Goal: Task Accomplishment & Management: Use online tool/utility

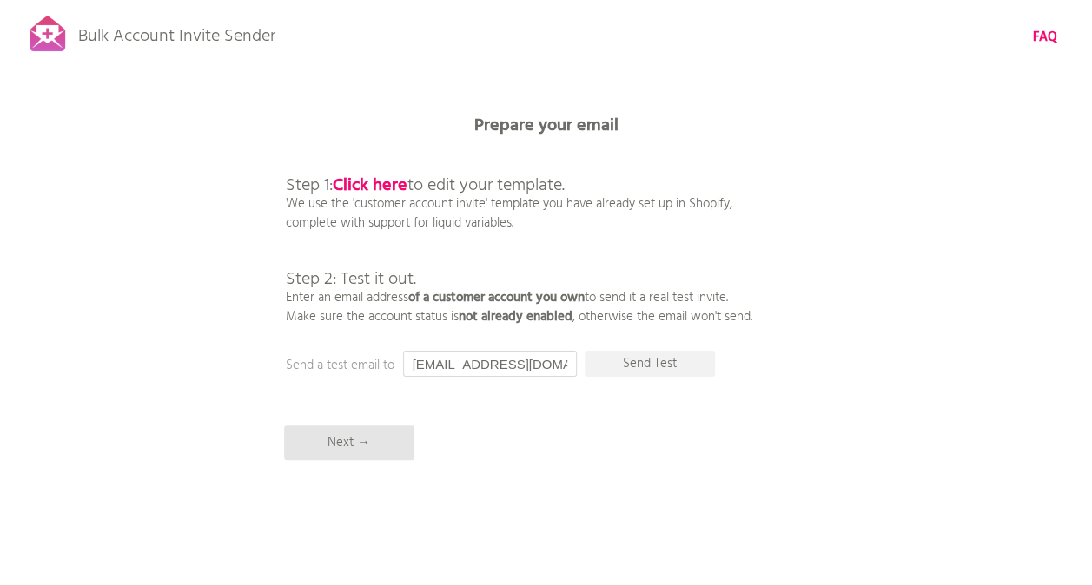
drag, startPoint x: 456, startPoint y: 367, endPoint x: 353, endPoint y: 356, distance: 103.9
click at [353, 0] on div "Prepare your email Step 1: Click here to edit your template. We use the 'custom…" at bounding box center [546, 0] width 1092 height 0
type input "[EMAIL_ADDRESS][DOMAIN_NAME]"
click at [387, 179] on b "Click here" at bounding box center [370, 186] width 75 height 28
click at [379, 445] on p "Next →" at bounding box center [349, 442] width 130 height 35
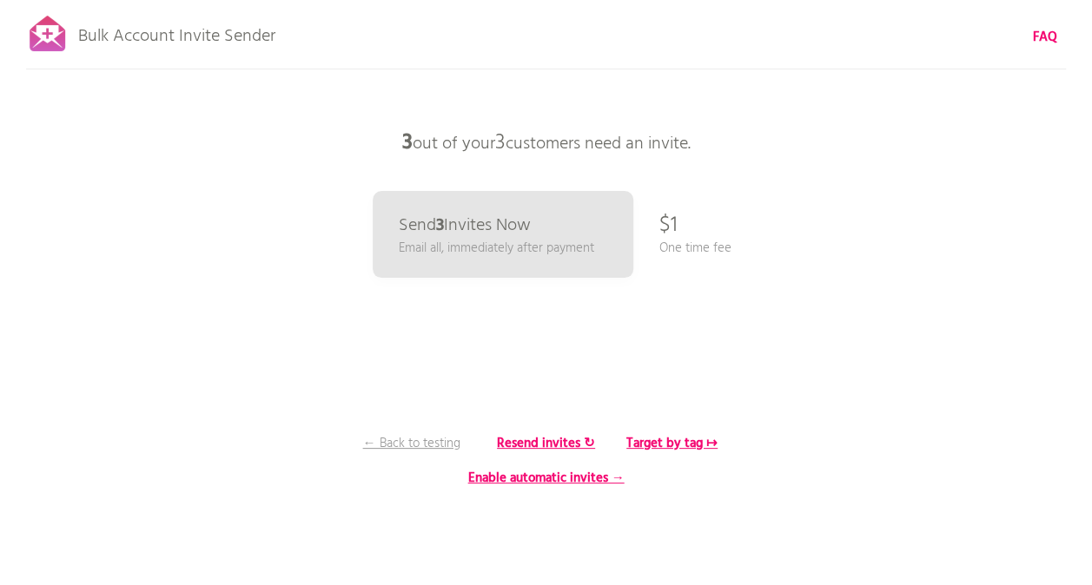
click at [693, 252] on p "One time fee" at bounding box center [695, 248] width 72 height 19
click at [665, 219] on p "$1" at bounding box center [668, 226] width 18 height 52
click at [679, 450] on b "Target by tag ↦" at bounding box center [671, 443] width 91 height 21
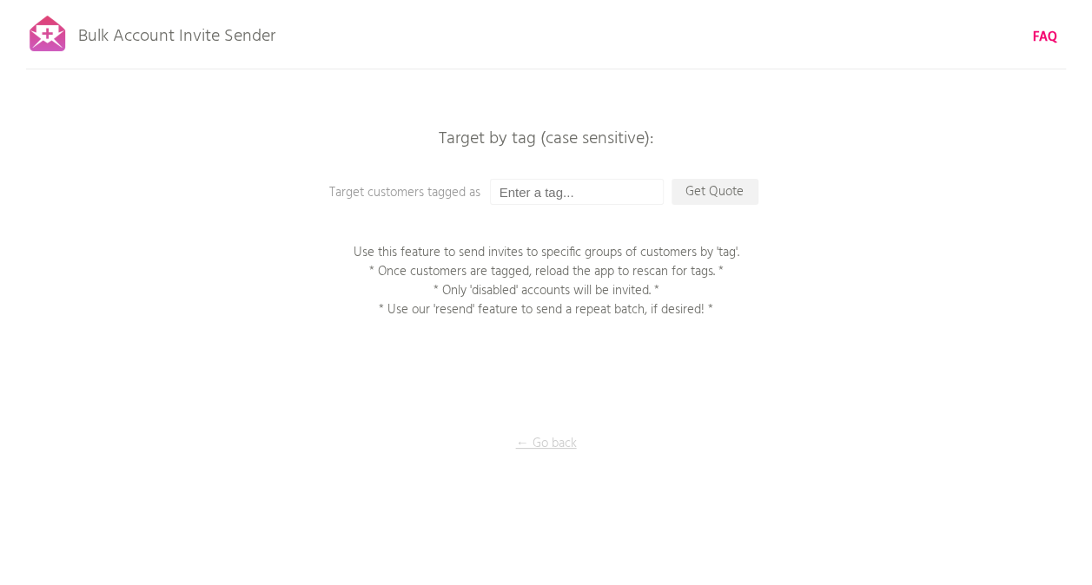
click at [539, 441] on p "← Go back" at bounding box center [546, 443] width 174 height 19
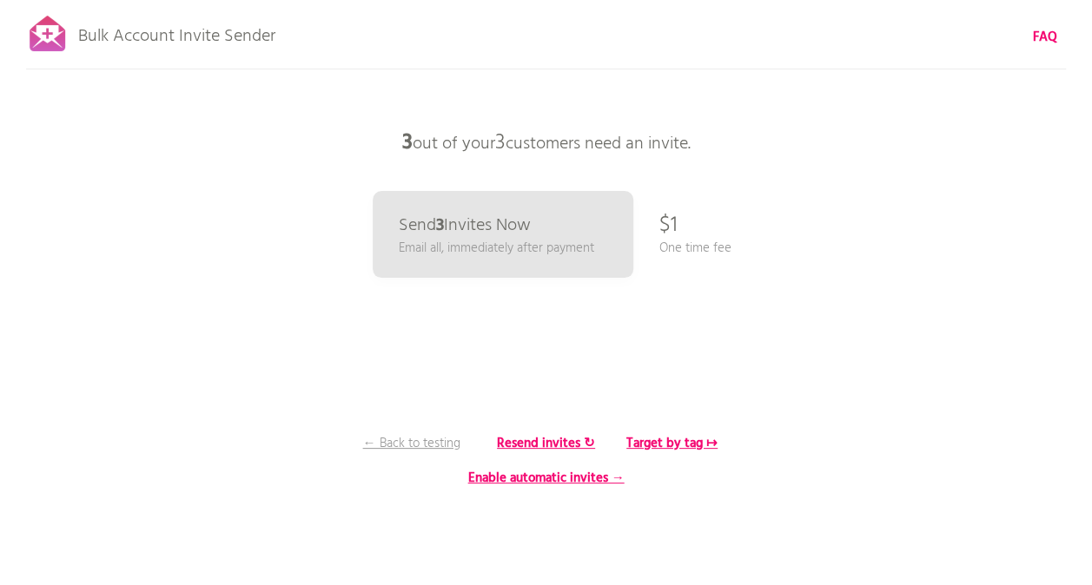
click at [677, 226] on div "Bulk Account Invite Sender FAQ Synced all customers! Pause sending (This can ta…" at bounding box center [546, 304] width 1092 height 608
click at [683, 241] on p "One time fee" at bounding box center [695, 248] width 72 height 19
click at [448, 440] on p "← Back to testing" at bounding box center [411, 443] width 130 height 19
